Goal: Check status: Check status

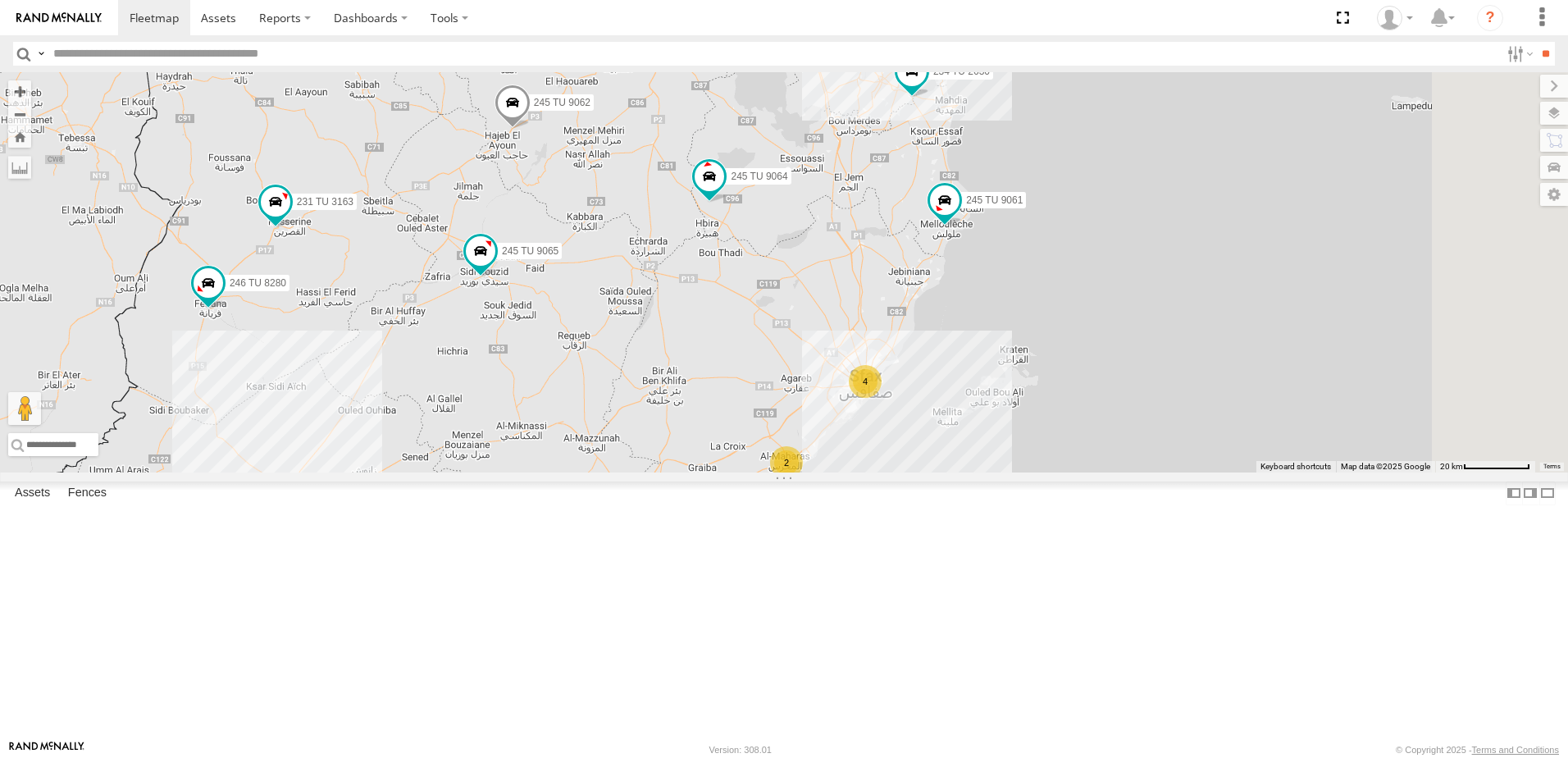
drag, startPoint x: 915, startPoint y: 405, endPoint x: 695, endPoint y: 631, distance: 315.4
click at [695, 472] on div "246 TU 8285 246 TU 8286 241 TU 2029 245 TU 4334 245 TU 9053 245 TU 9061 245 TU …" at bounding box center [784, 272] width 1568 height 400
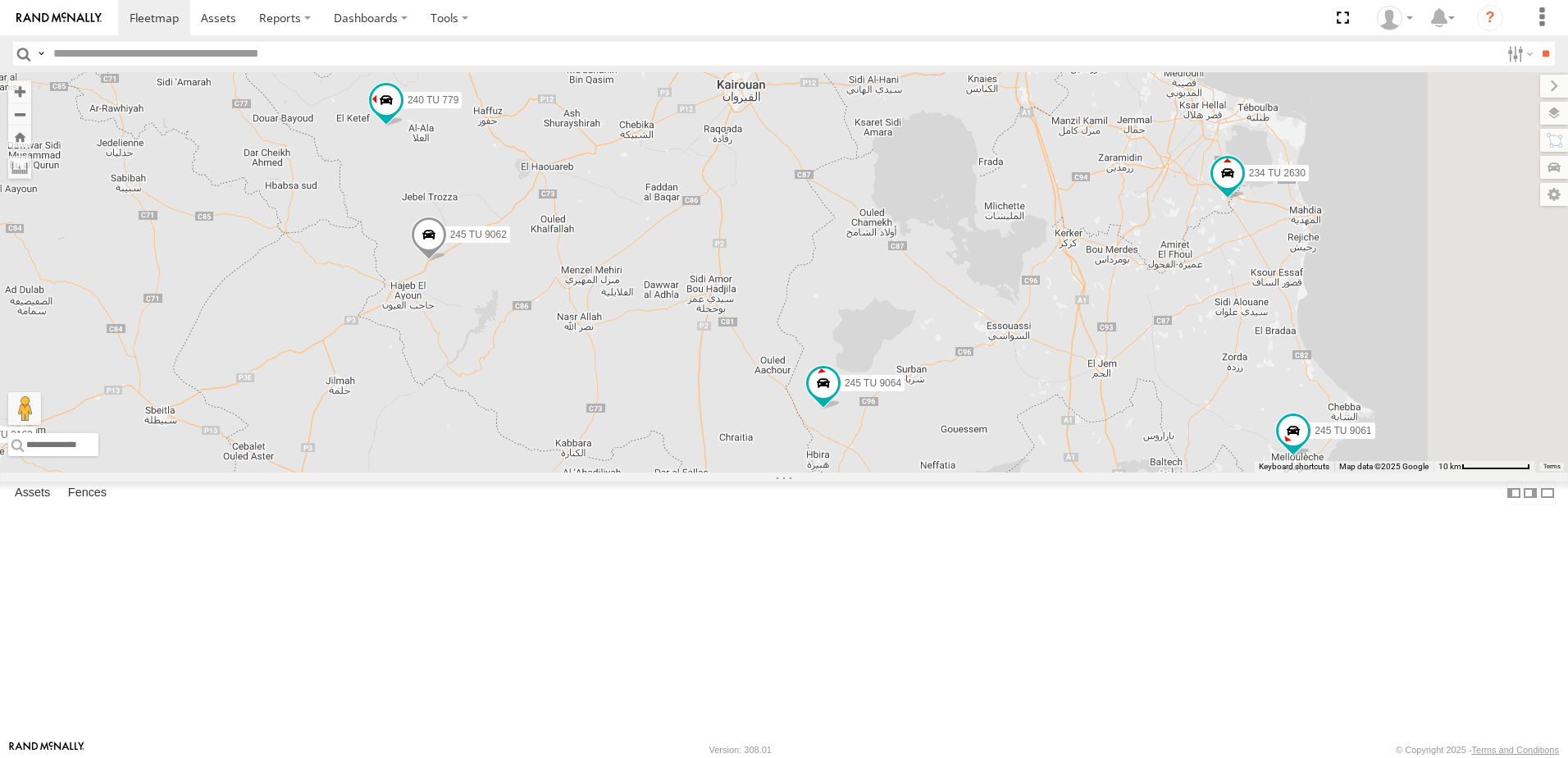
drag, startPoint x: 663, startPoint y: 348, endPoint x: 615, endPoint y: 516, distance: 174.7
click at [615, 472] on div "246 TU 8285 246 TU 8286 241 TU 2029 245 TU 4334 245 TU 9053 245 TU 9061 245 TU …" at bounding box center [784, 272] width 1568 height 400
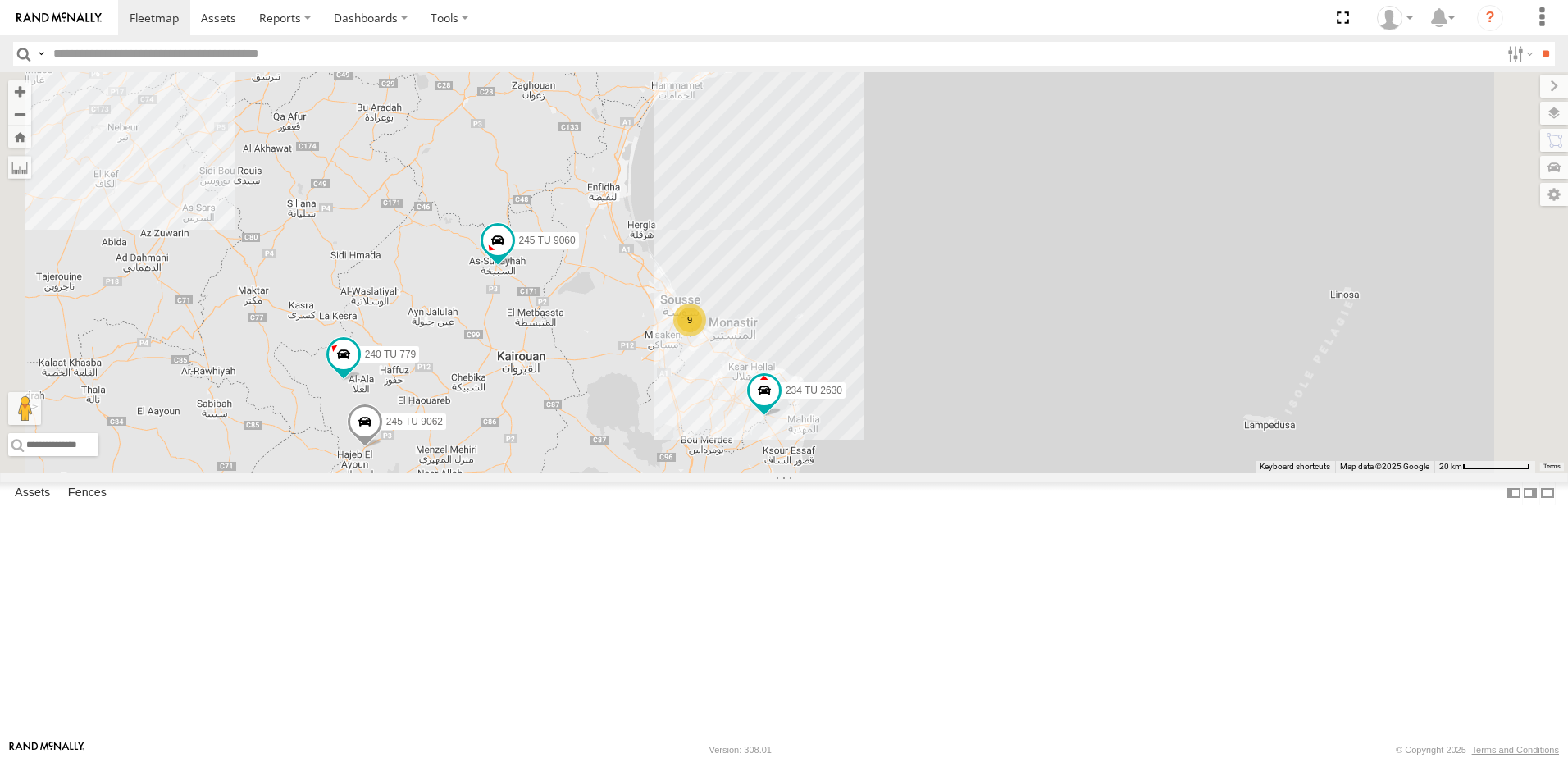
drag, startPoint x: 749, startPoint y: 254, endPoint x: 705, endPoint y: 433, distance: 184.3
click at [705, 433] on div "246 TU 8285 246 TU 8286 241 TU 2029 245 TU 4334 245 TU 9053 245 TU 9061 245 TU …" at bounding box center [784, 272] width 1568 height 400
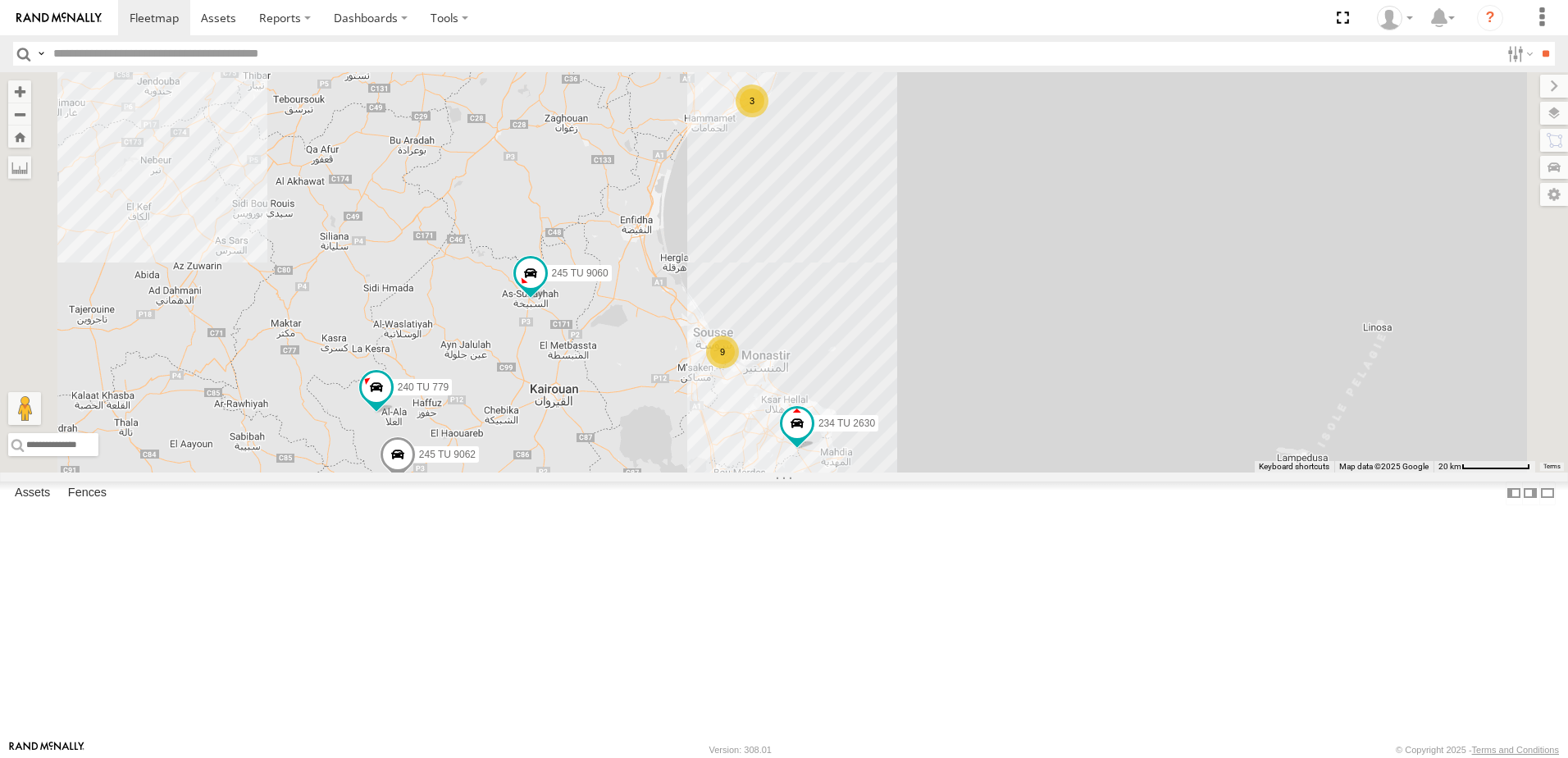
drag, startPoint x: 585, startPoint y: 648, endPoint x: 615, endPoint y: 640, distance: 31.0
click at [615, 472] on div "246 TU 8285 246 TU 8286 241 TU 2029 245 TU 4334 245 TU 9053 245 TU 9061 245 TU …" at bounding box center [784, 272] width 1568 height 400
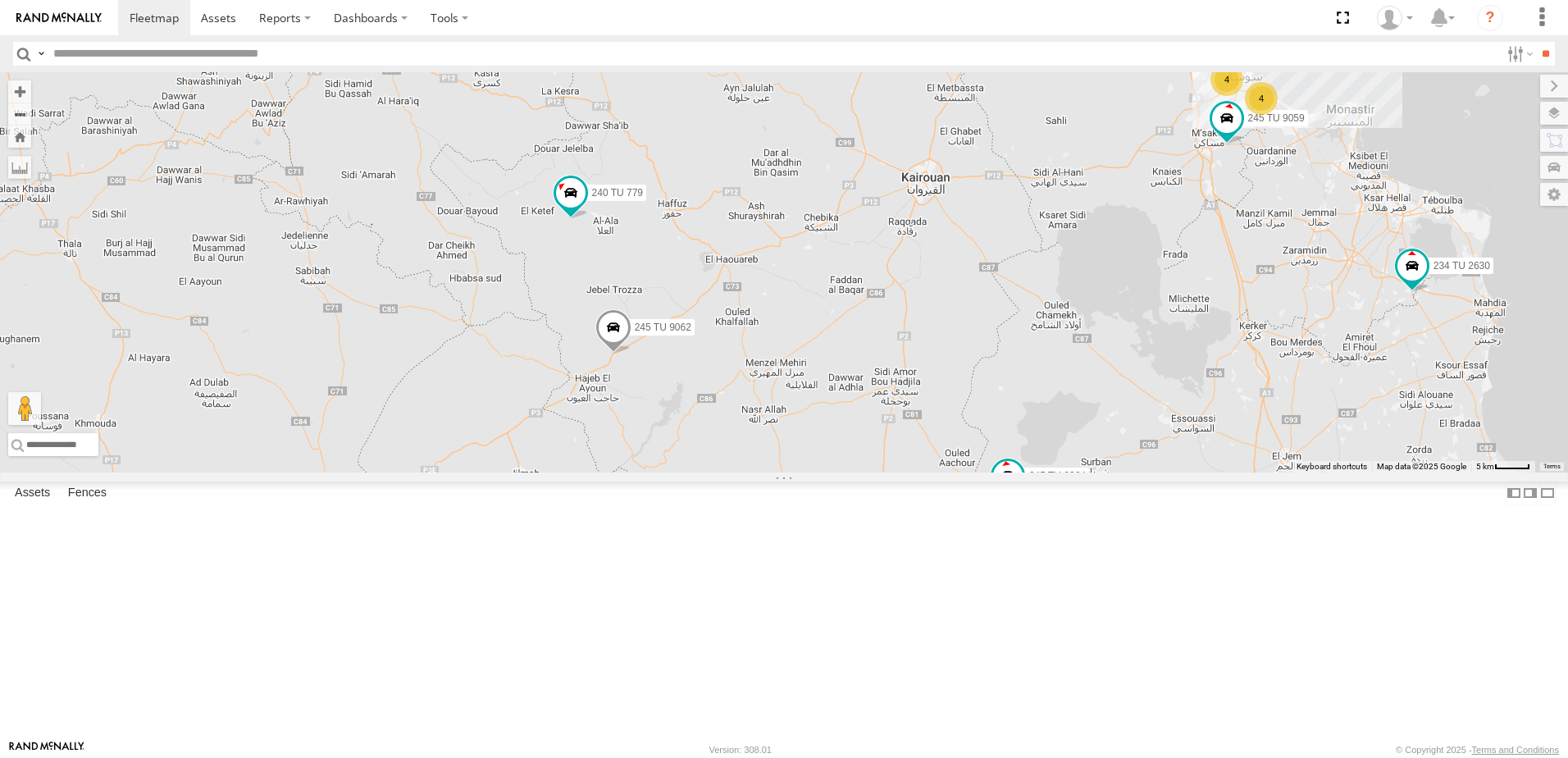
drag, startPoint x: 593, startPoint y: 649, endPoint x: 801, endPoint y: 522, distance: 243.7
click at [801, 472] on div "246 TU 8285 246 TU 8286 241 TU 2029 245 TU 4334 245 TU 9053 245 TU 9061 245 TU …" at bounding box center [784, 272] width 1568 height 400
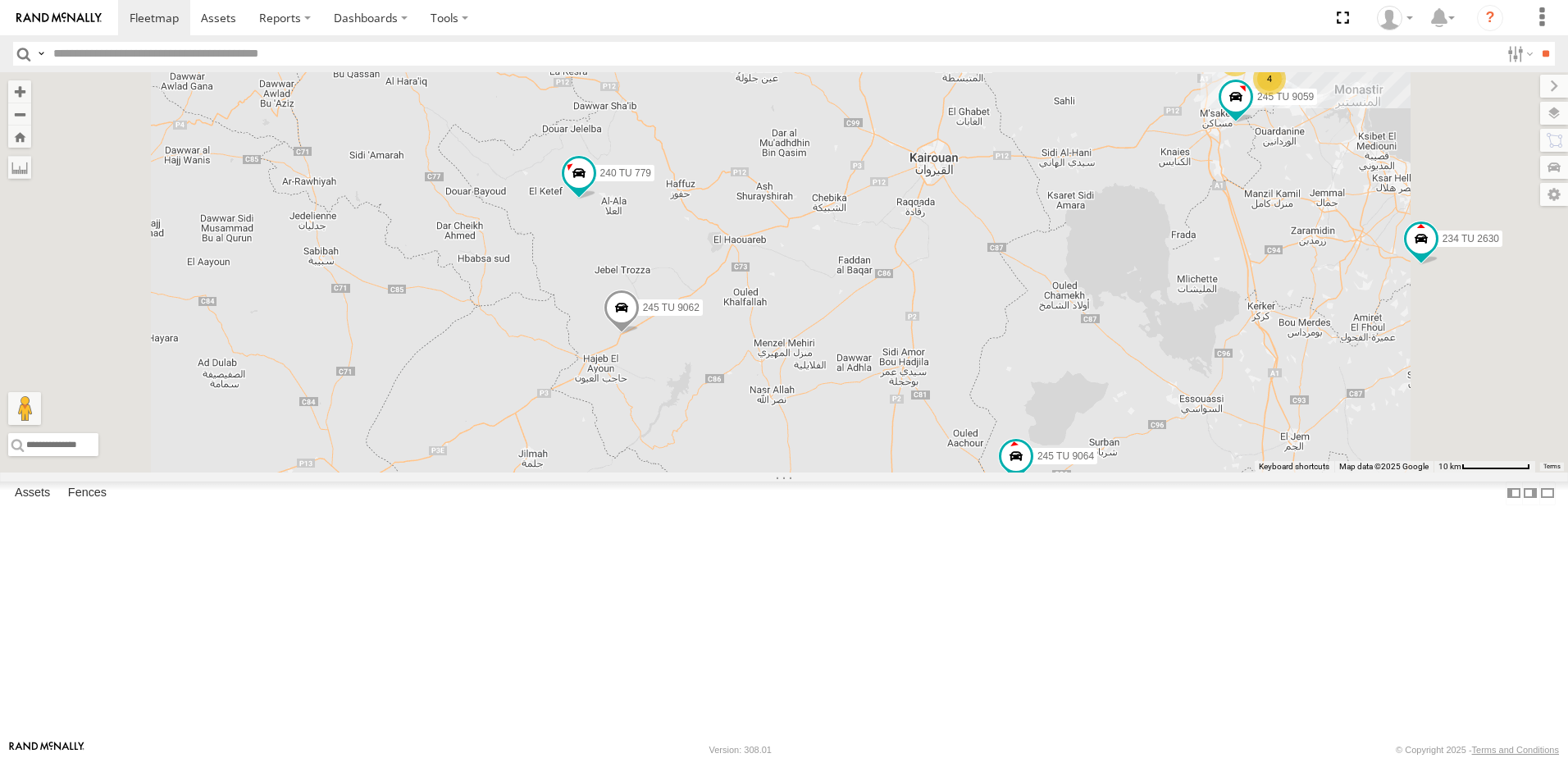
click at [775, 472] on div "246 TU 8285 246 TU 8286 241 TU 2029 245 TU 4334 245 TU 9053 245 TU 9061 245 TU …" at bounding box center [784, 272] width 1568 height 400
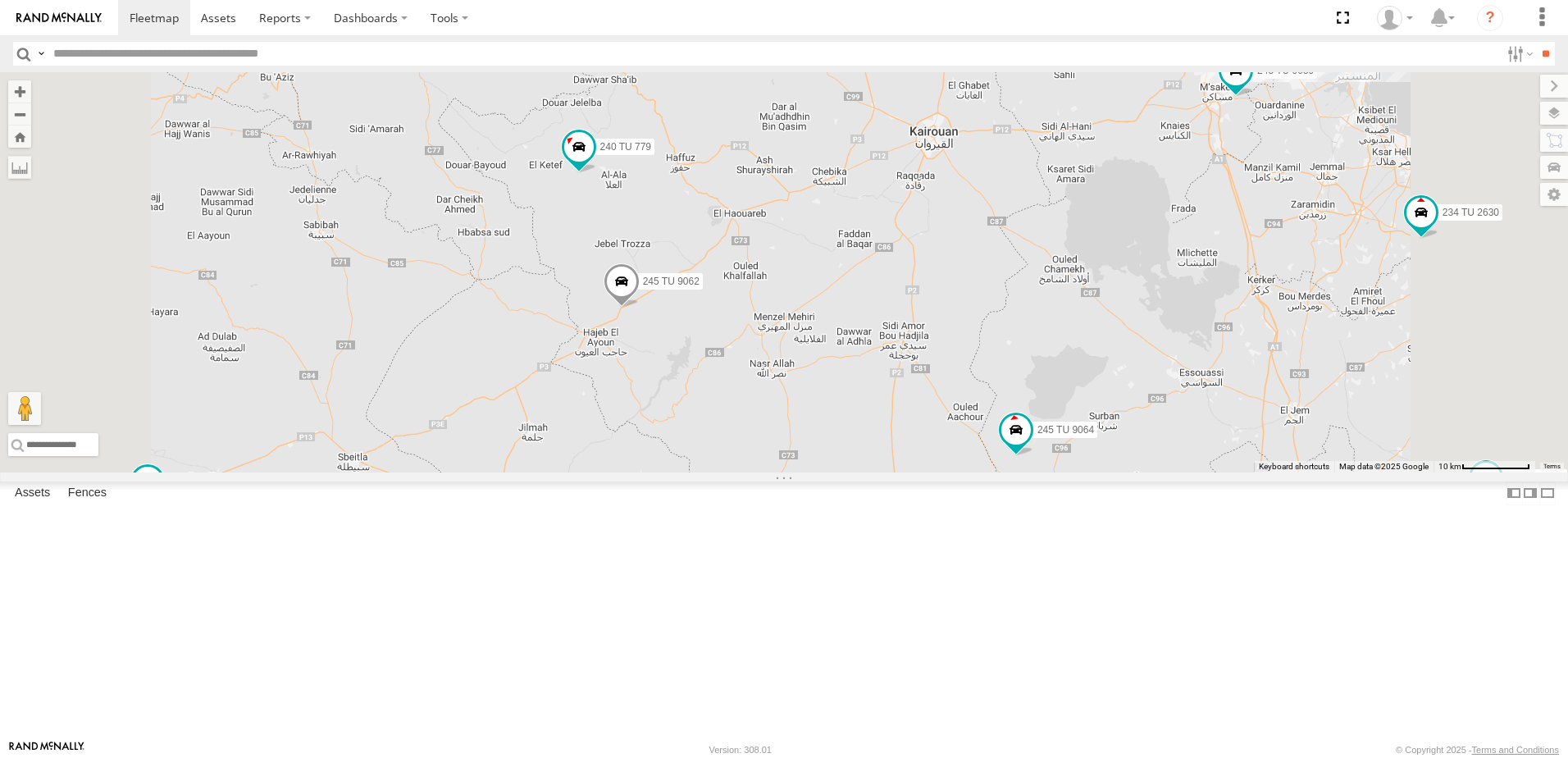
drag, startPoint x: 748, startPoint y: 568, endPoint x: 745, endPoint y: 514, distance: 54.1
click at [745, 472] on div "246 TU 8285 246 TU 8286 241 TU 2029 245 TU 4334 245 TU 9053 245 TU 9061 245 TU …" at bounding box center [784, 272] width 1568 height 400
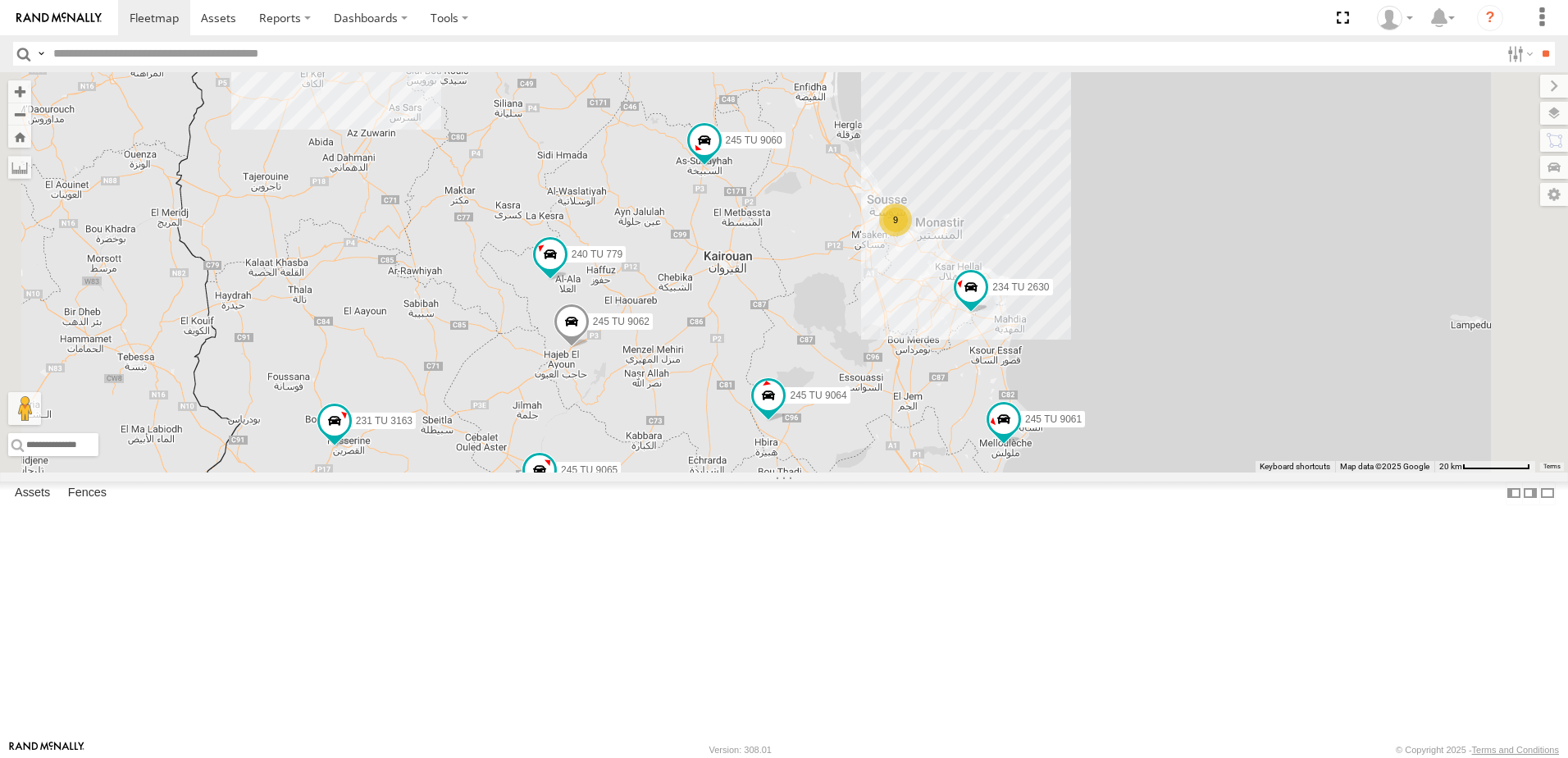
drag, startPoint x: 758, startPoint y: 385, endPoint x: 741, endPoint y: 449, distance: 66.2
click at [741, 449] on div "246 TU 8285 246 TU 8286 241 TU 2029 245 TU 4334 245 TU 9053 245 TU 9061 245 TU …" at bounding box center [784, 272] width 1568 height 400
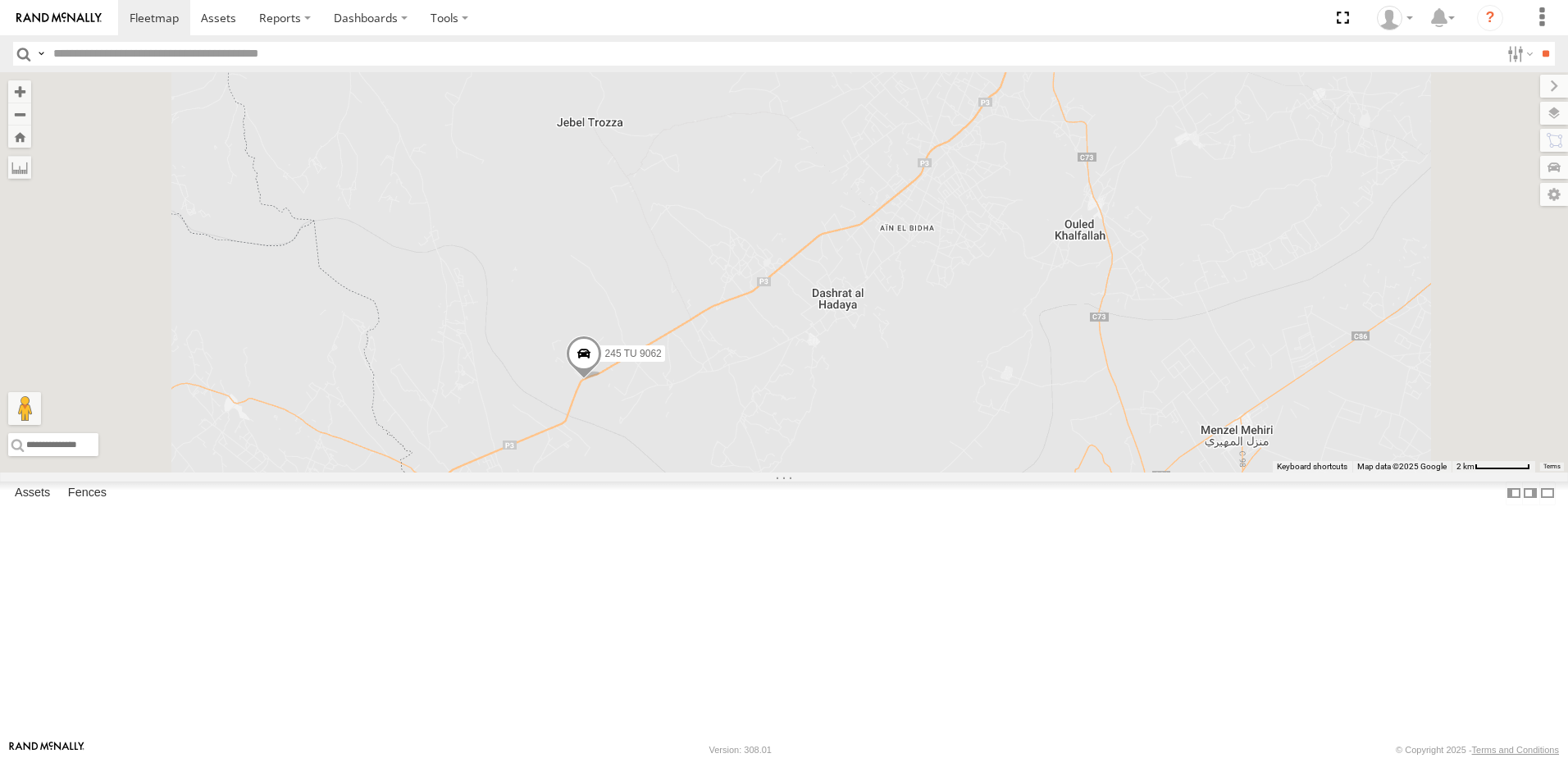
click at [602, 380] on span at bounding box center [583, 358] width 36 height 44
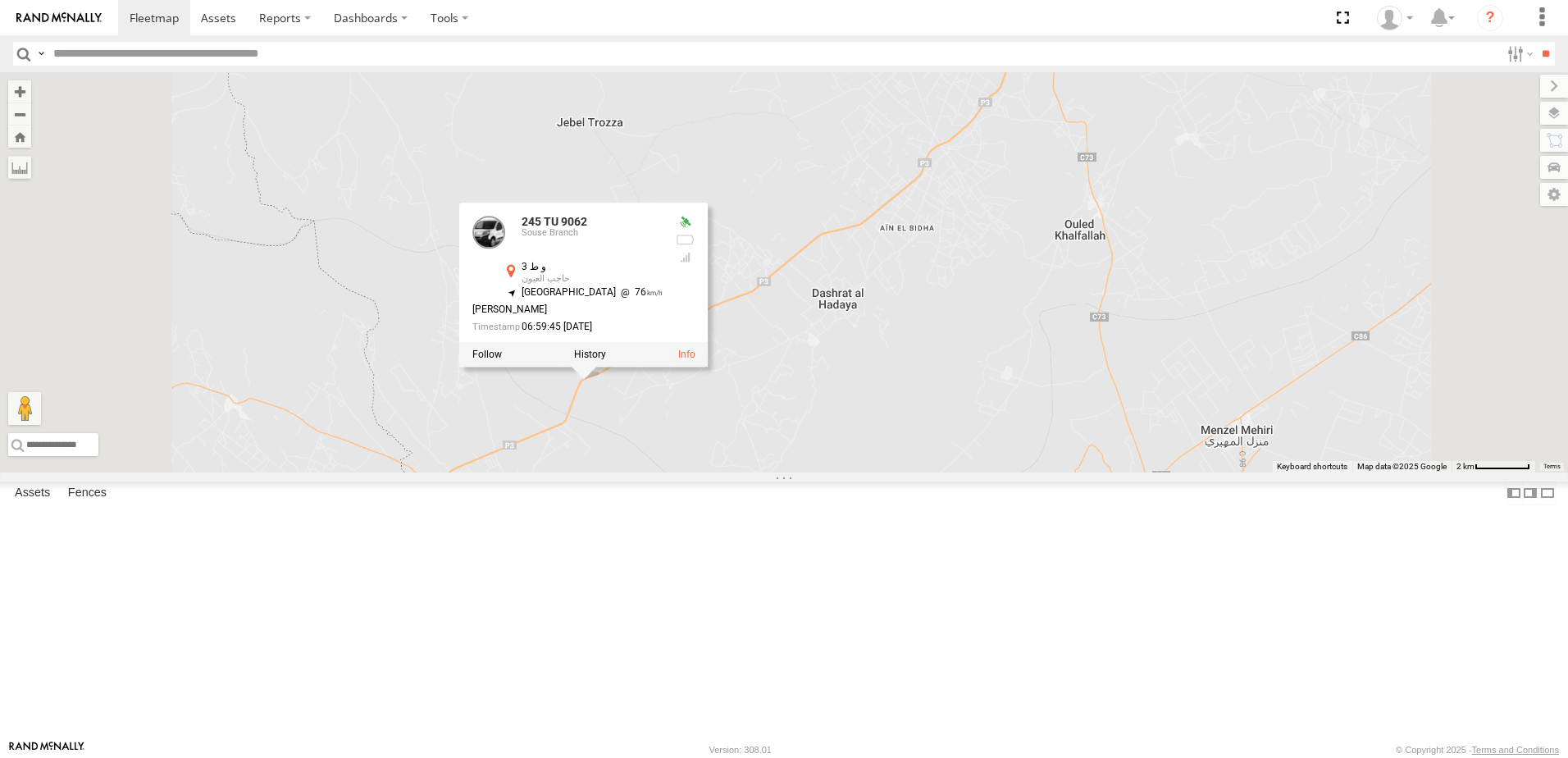
click at [757, 472] on div "246 TU 8285 246 TU 8286 241 TU 2029 245 TU 4334 245 TU 9053 245 TU 9061 245 TU …" at bounding box center [784, 272] width 1568 height 400
